Goal: Task Accomplishment & Management: Manage account settings

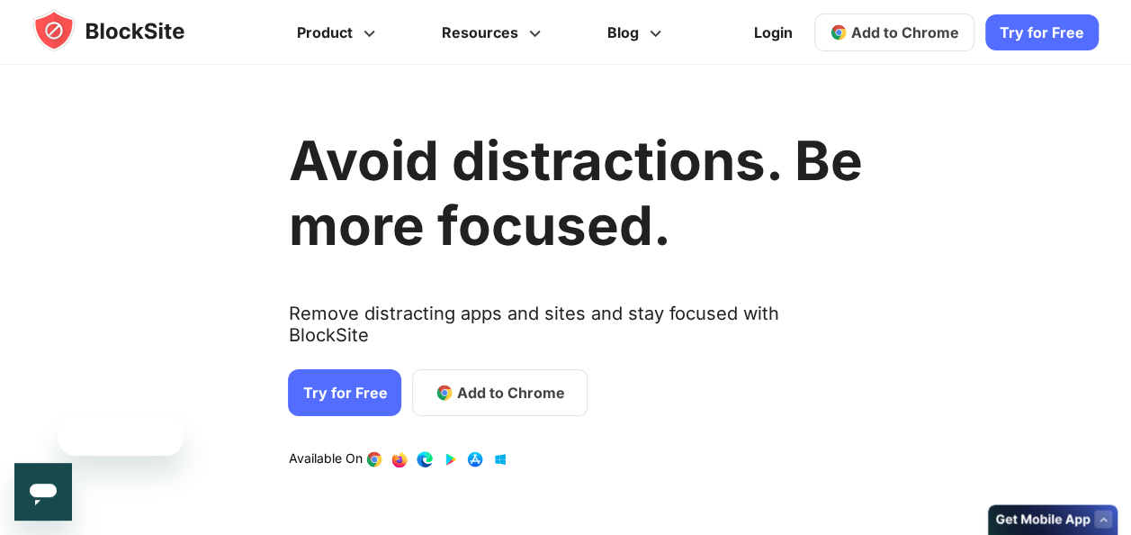
click at [774, 45] on link "Login" at bounding box center [774, 32] width 60 height 43
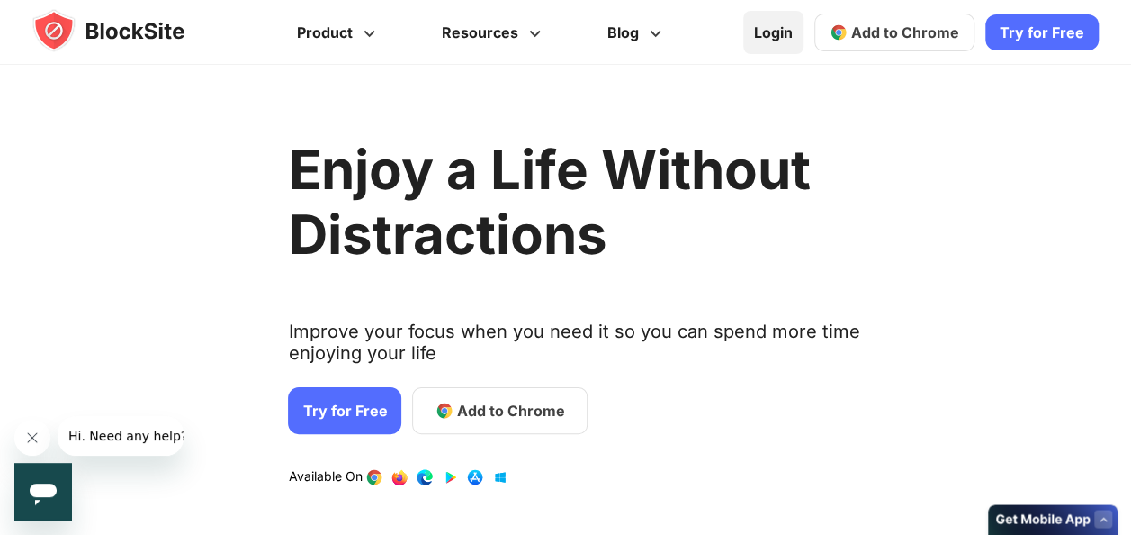
click at [778, 38] on link "Login" at bounding box center [774, 32] width 60 height 43
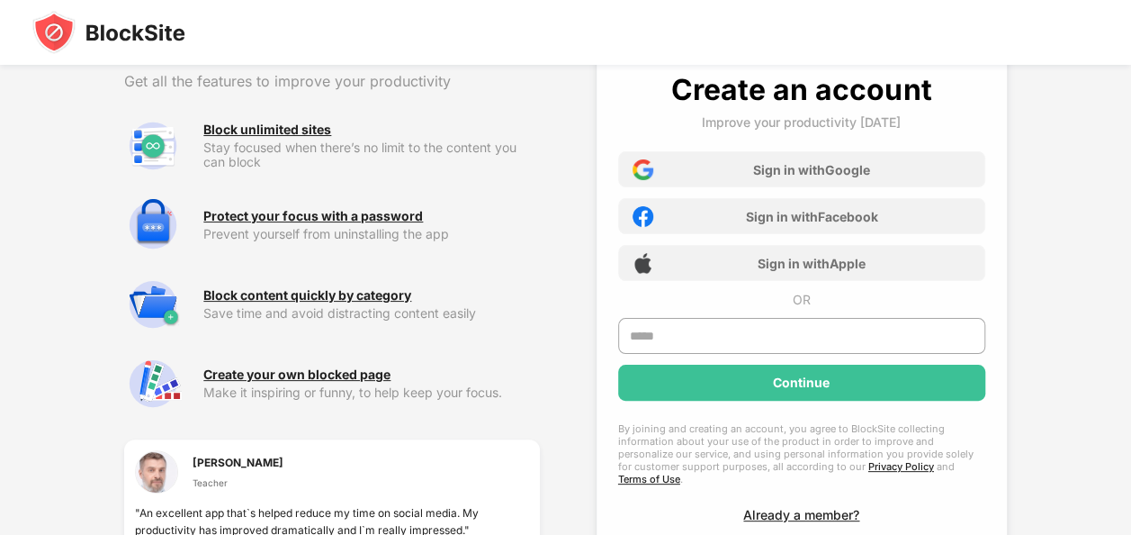
scroll to position [120, 0]
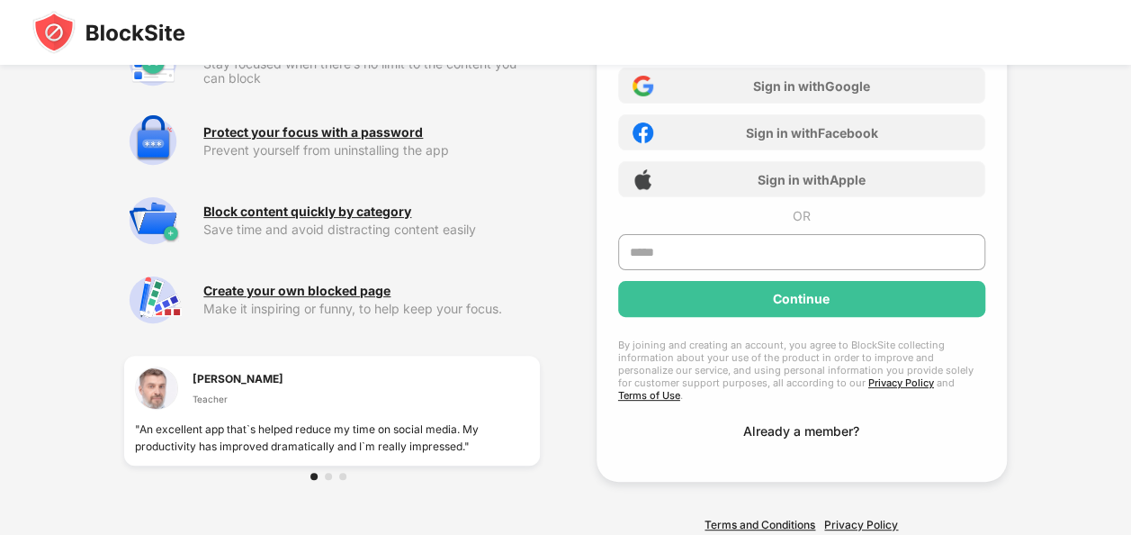
click at [819, 423] on div "Already a member?" at bounding box center [802, 430] width 116 height 15
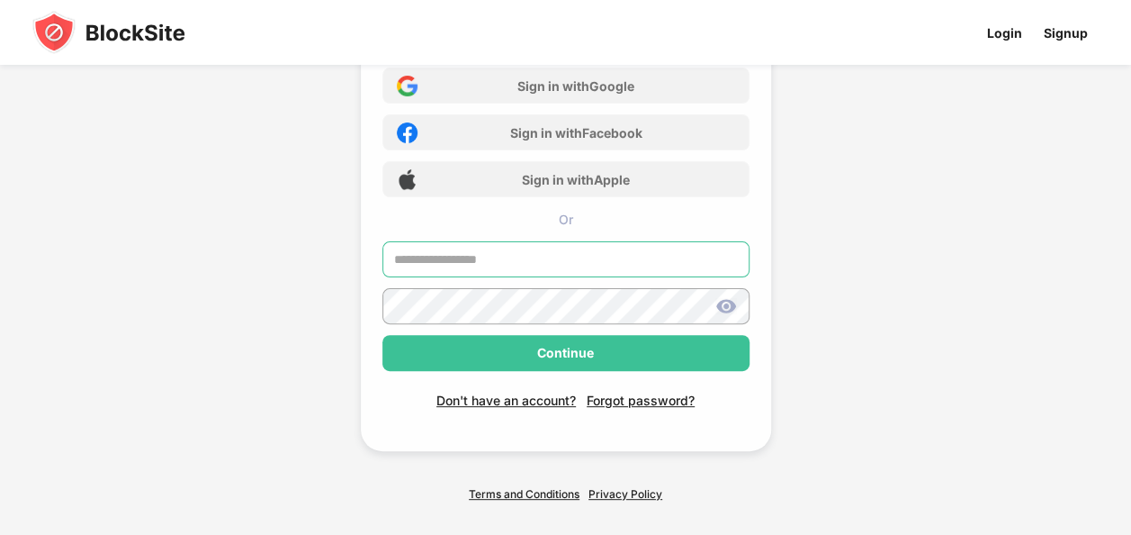
click at [558, 259] on input "text" at bounding box center [566, 259] width 367 height 36
type input "**********"
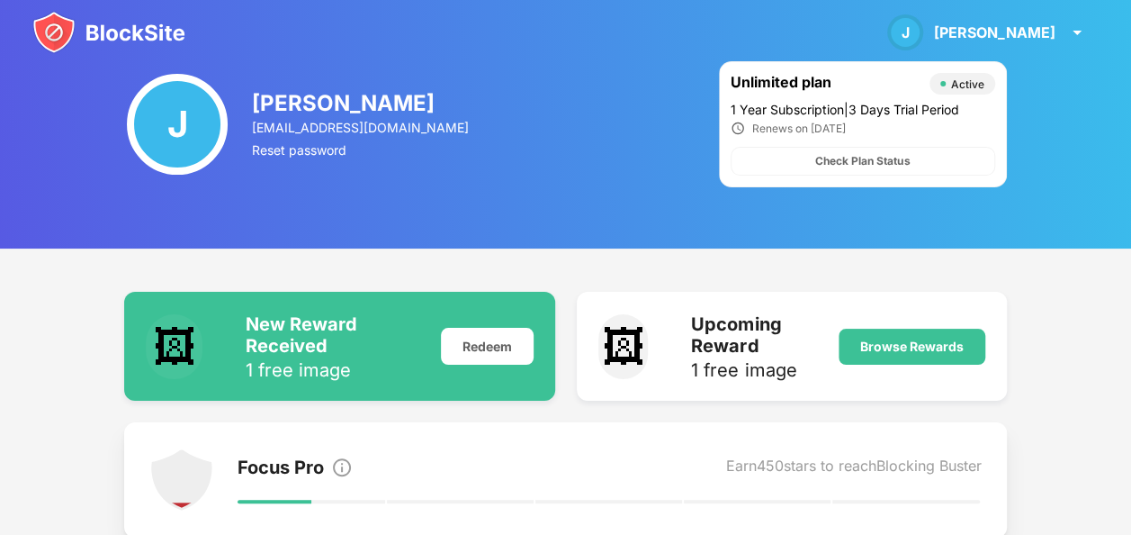
click at [52, 45] on img at bounding box center [108, 32] width 153 height 43
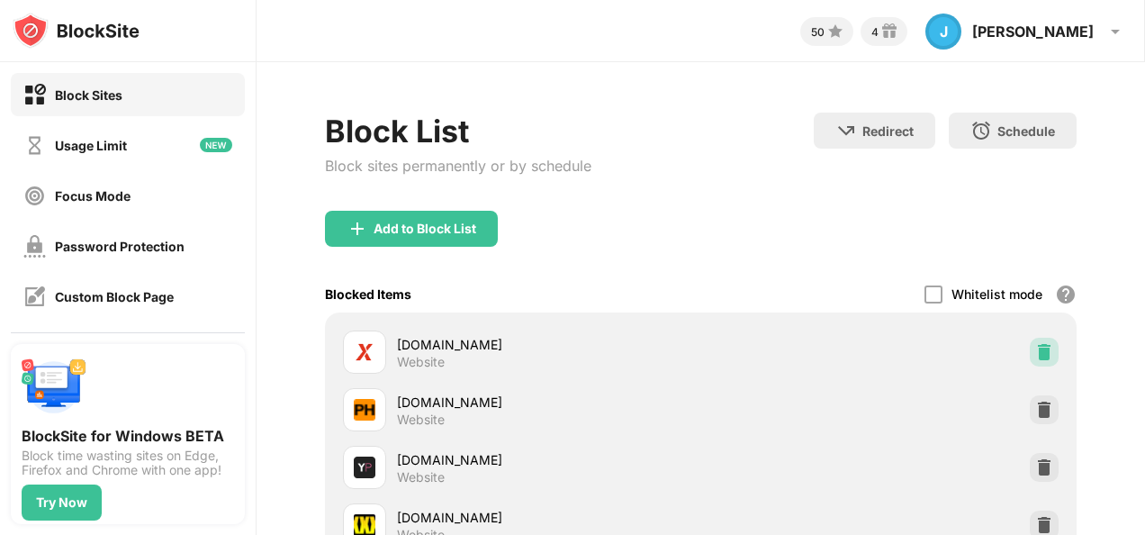
click at [1035, 352] on img at bounding box center [1044, 352] width 18 height 18
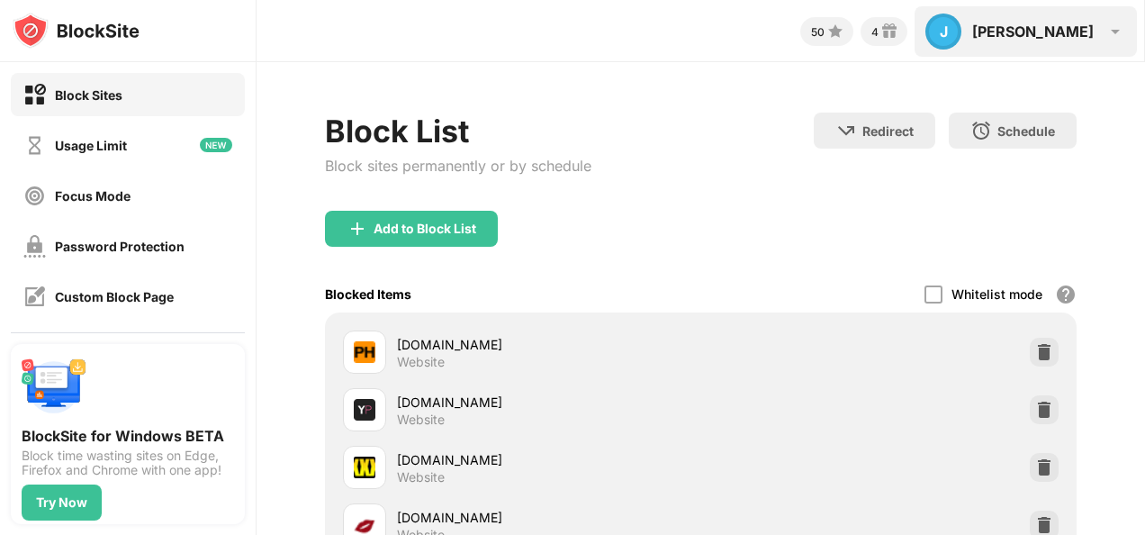
click at [1117, 31] on img at bounding box center [1115, 32] width 22 height 22
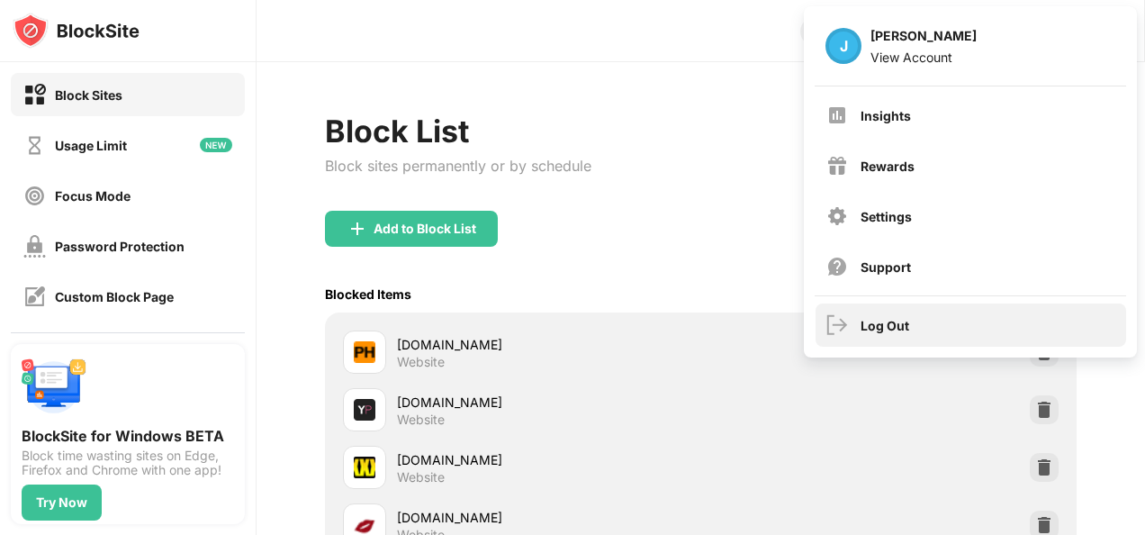
click at [877, 322] on div "Log Out" at bounding box center [885, 325] width 49 height 15
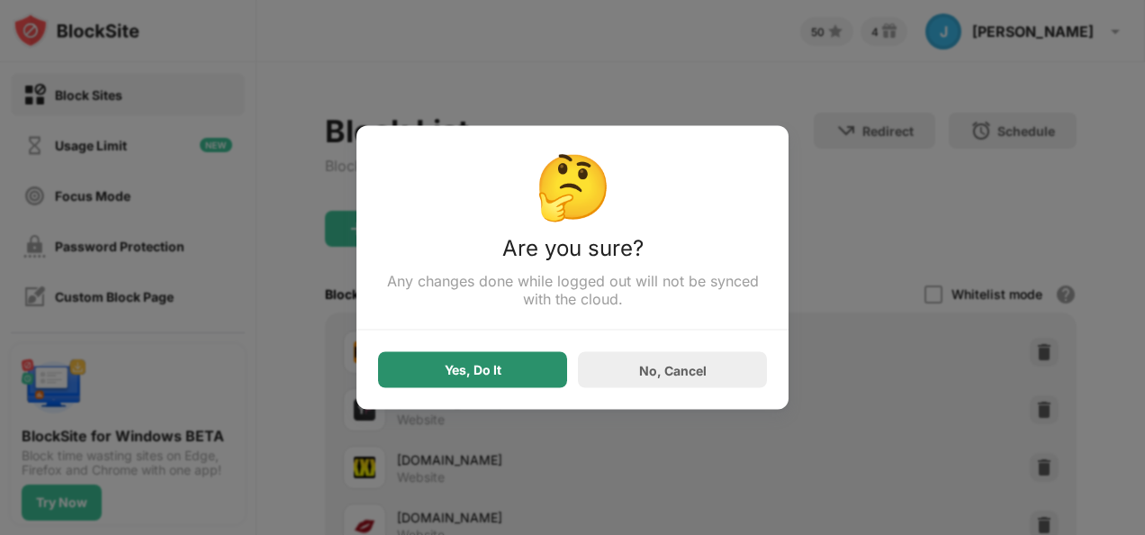
click at [522, 383] on div "Yes, Do It" at bounding box center [472, 370] width 189 height 36
